Goal: Task Accomplishment & Management: Manage account settings

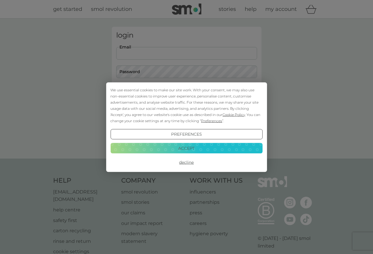
type input "[EMAIL_ADDRESS][DOMAIN_NAME]"
click at [187, 92] on button "Login" at bounding box center [186, 92] width 141 height 17
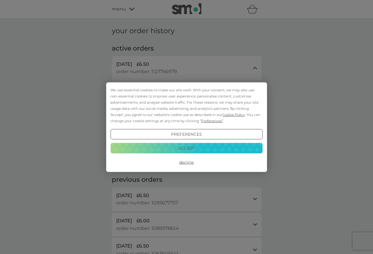
click at [179, 148] on button "Accept" at bounding box center [186, 148] width 152 height 11
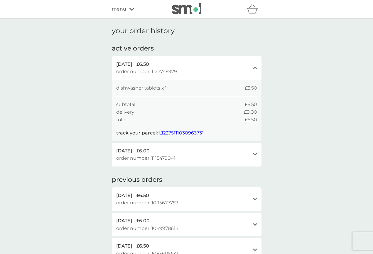
click at [131, 9] on icon at bounding box center [131, 9] width 5 height 4
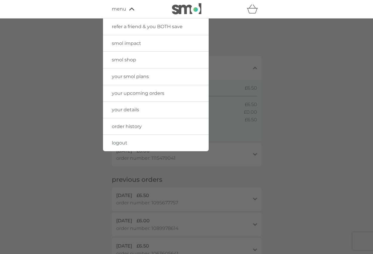
click at [150, 91] on span "your upcoming orders" at bounding box center [138, 93] width 53 height 6
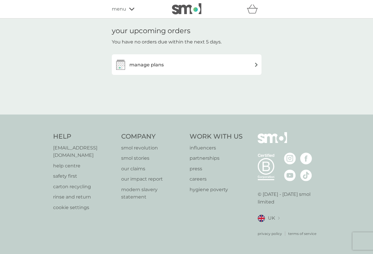
click at [172, 67] on div "manage plans" at bounding box center [187, 65] width 144 height 12
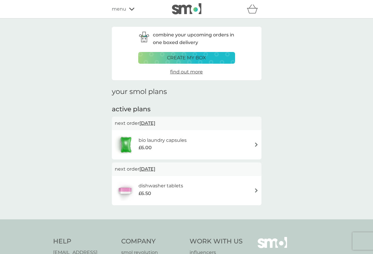
click at [256, 189] on img at bounding box center [256, 190] width 4 height 4
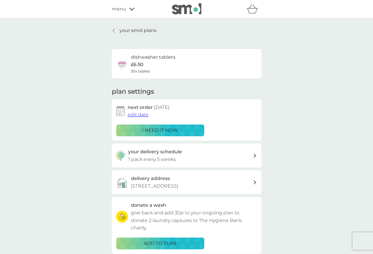
click at [241, 154] on div "your delivery schedule 1 pack every 5 weeks" at bounding box center [190, 155] width 125 height 15
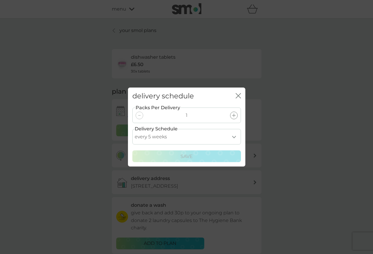
select select "56"
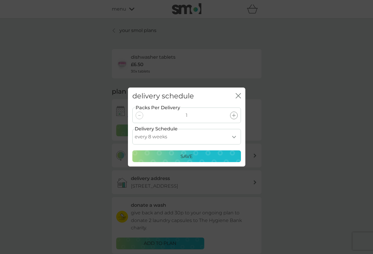
click at [189, 155] on p "Save" at bounding box center [187, 157] width 12 height 8
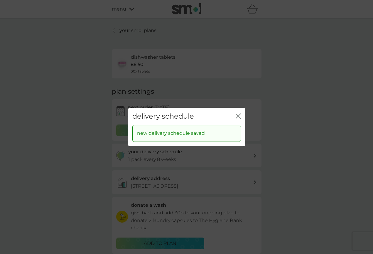
click at [237, 115] on icon "close" at bounding box center [237, 116] width 2 height 5
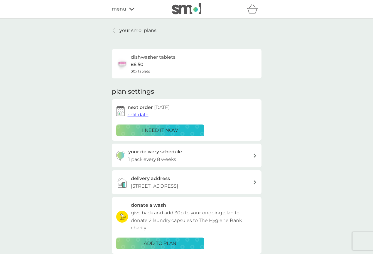
click at [114, 31] on icon at bounding box center [114, 30] width 2 height 5
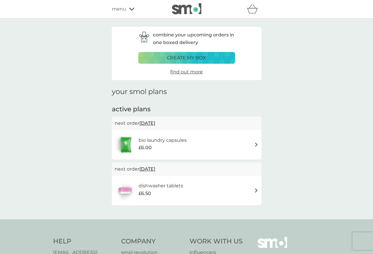
click at [221, 139] on div "bio laundry capsules £6.00" at bounding box center [187, 145] width 144 height 21
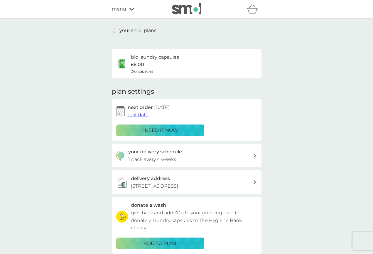
click at [114, 31] on icon at bounding box center [114, 30] width 2 height 5
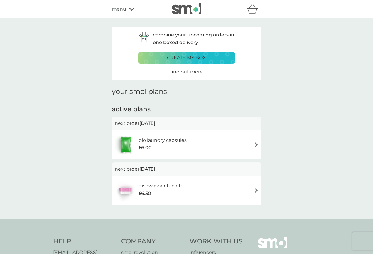
click at [189, 56] on p "create my box" at bounding box center [186, 58] width 39 height 8
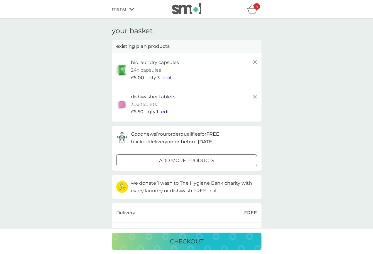
click at [132, 10] on icon at bounding box center [131, 9] width 5 height 3
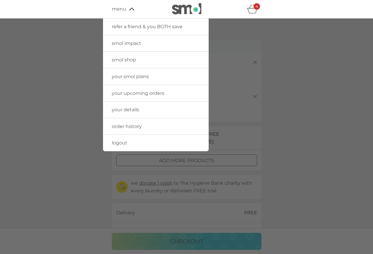
click at [134, 44] on span "smol impact" at bounding box center [126, 44] width 29 height 6
